Goal: Register for event/course

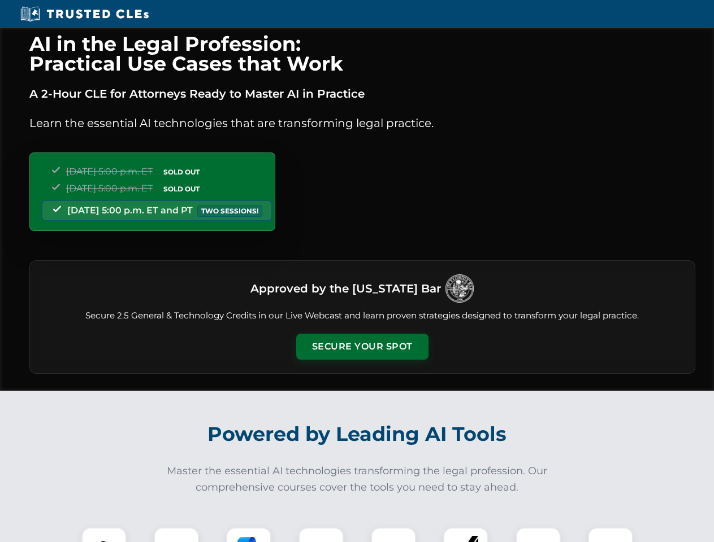
click at [362, 347] on button "Secure Your Spot" at bounding box center [362, 347] width 132 height 26
click at [104, 535] on img at bounding box center [104, 550] width 33 height 33
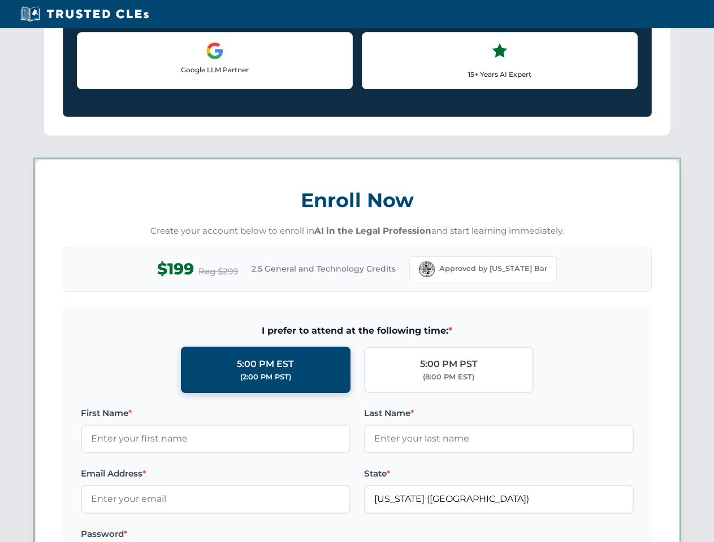
click at [249, 535] on label "Password *" at bounding box center [216, 535] width 270 height 14
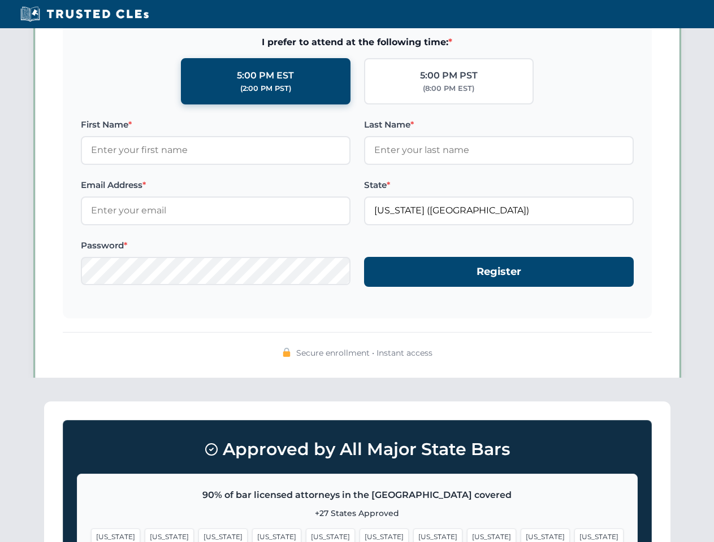
click at [520, 535] on span "[US_STATE]" at bounding box center [544, 537] width 49 height 16
